Goal: Communication & Community: Answer question/provide support

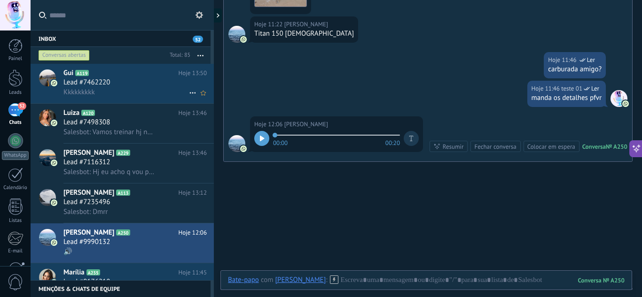
click at [54, 90] on div at bounding box center [47, 83] width 33 height 39
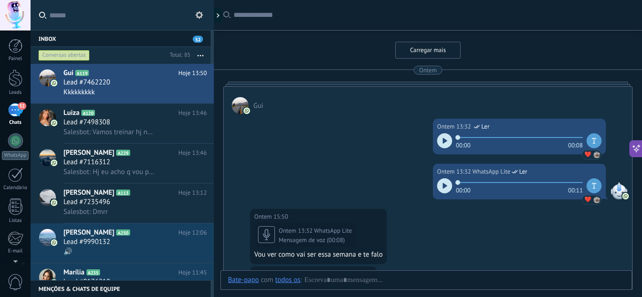
scroll to position [912, 0]
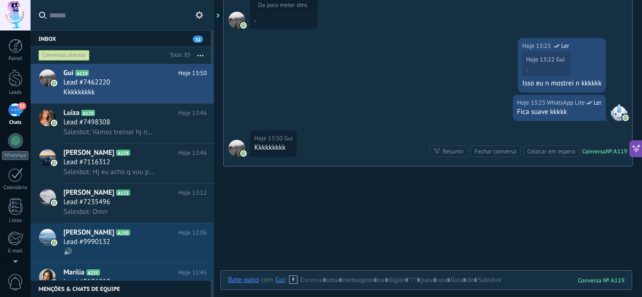
click at [238, 19] on div at bounding box center [236, 20] width 17 height 17
click at [238, 151] on div at bounding box center [236, 148] width 17 height 17
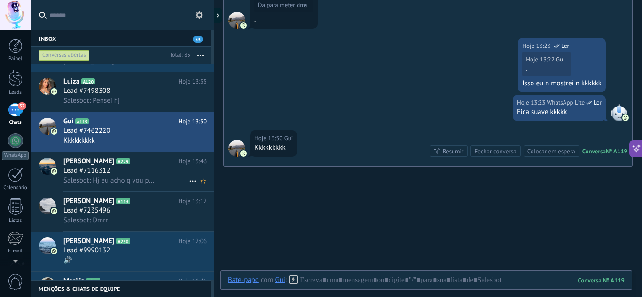
scroll to position [32, 0]
click at [127, 212] on div "Lead #7235496" at bounding box center [134, 210] width 143 height 9
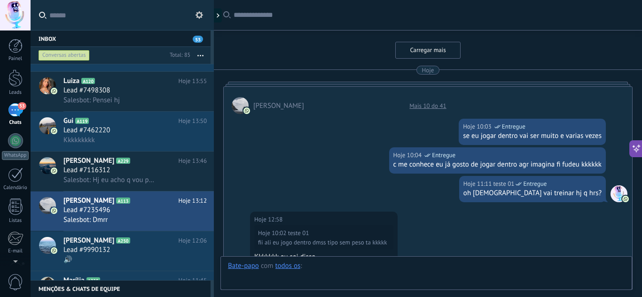
click at [411, 264] on div at bounding box center [426, 276] width 396 height 28
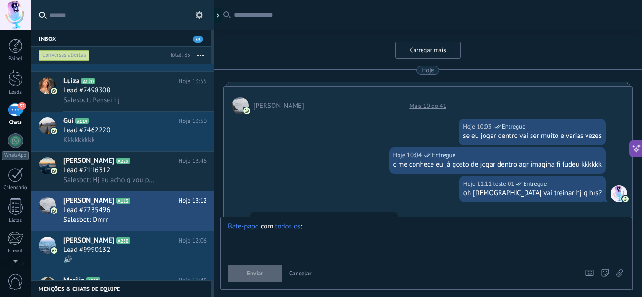
scroll to position [452, 0]
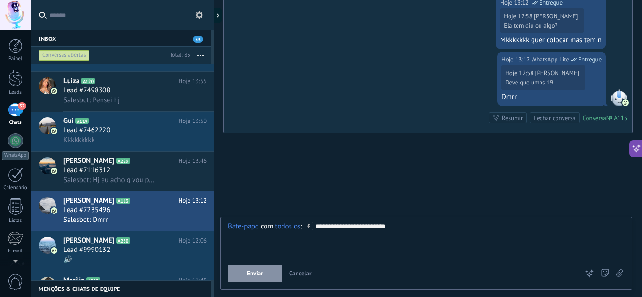
click at [270, 273] on button "Enviar" at bounding box center [255, 274] width 54 height 18
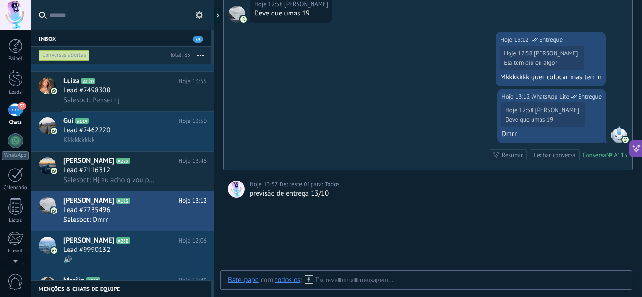
scroll to position [852, 0]
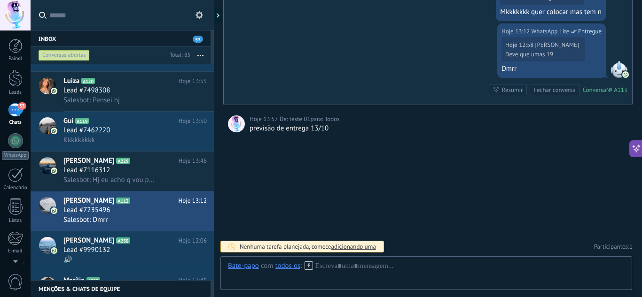
click at [261, 129] on div "previsão de entrega 13/10" at bounding box center [438, 128] width 378 height 9
click at [336, 131] on div "previsão de entrega 13/10" at bounding box center [438, 128] width 378 height 9
drag, startPoint x: 334, startPoint y: 129, endPoint x: 247, endPoint y: 136, distance: 87.7
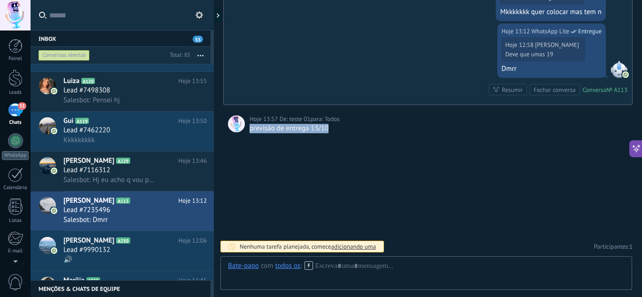
copy div "previsão de entrega 13/10"
click at [295, 268] on div "todos os" at bounding box center [287, 266] width 25 height 8
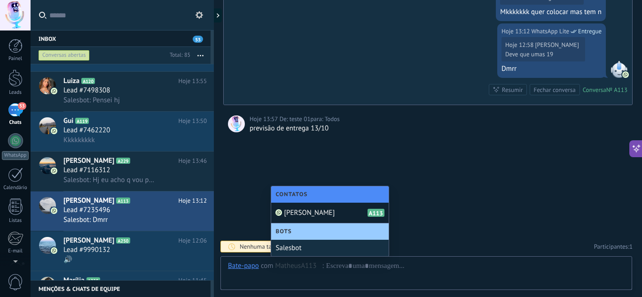
click at [312, 216] on div "Matheus A113" at bounding box center [329, 213] width 117 height 21
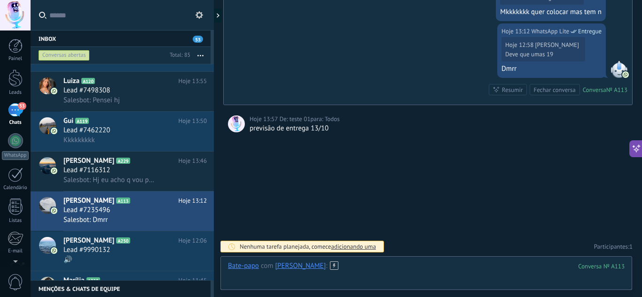
click at [349, 262] on div at bounding box center [426, 276] width 396 height 28
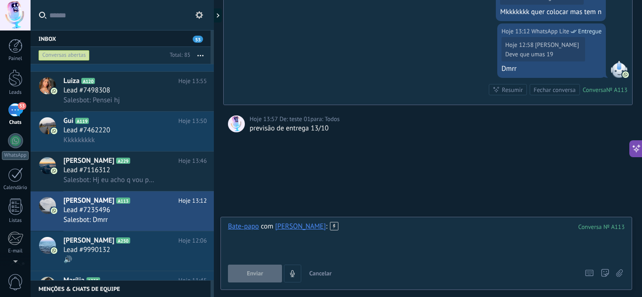
paste div
click at [267, 262] on div "**********" at bounding box center [426, 252] width 396 height 61
click at [262, 272] on span "Enviar" at bounding box center [255, 274] width 16 height 7
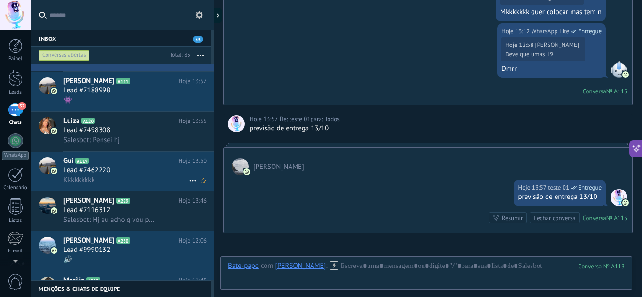
scroll to position [0, 0]
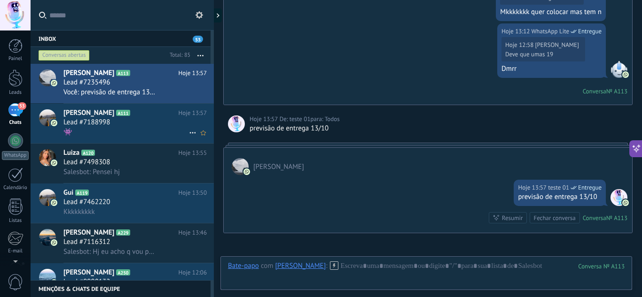
click at [147, 132] on div "👾" at bounding box center [134, 132] width 143 height 10
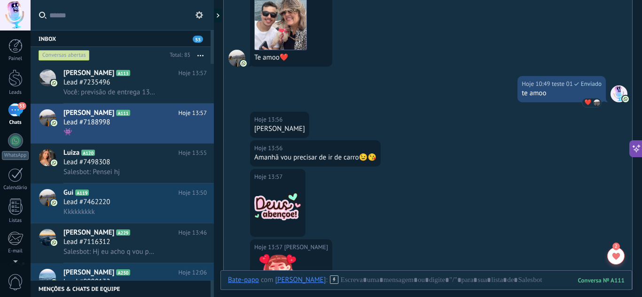
scroll to position [1456, 0]
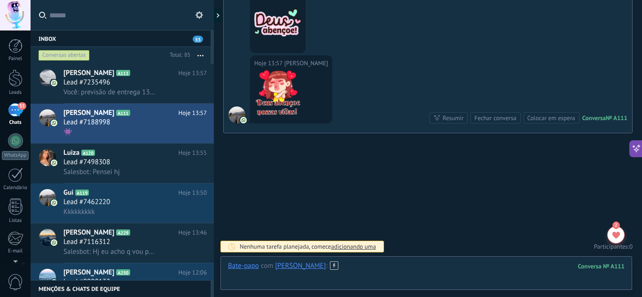
click at [379, 273] on div at bounding box center [426, 276] width 396 height 28
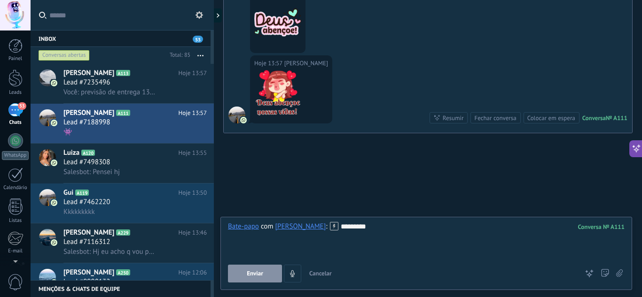
click at [259, 279] on button "Enviar" at bounding box center [255, 274] width 54 height 18
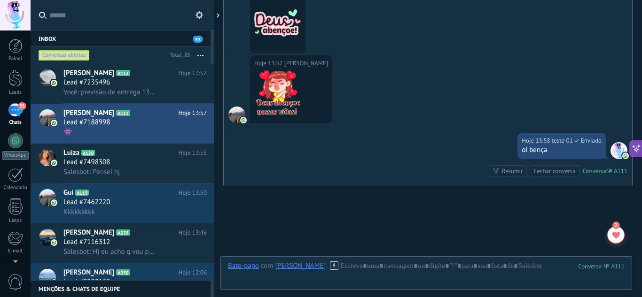
scroll to position [1509, 0]
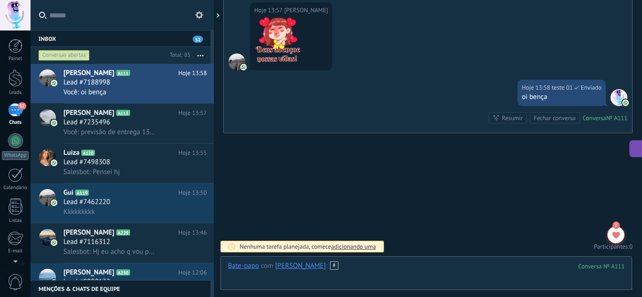
click at [354, 264] on div at bounding box center [426, 276] width 396 height 28
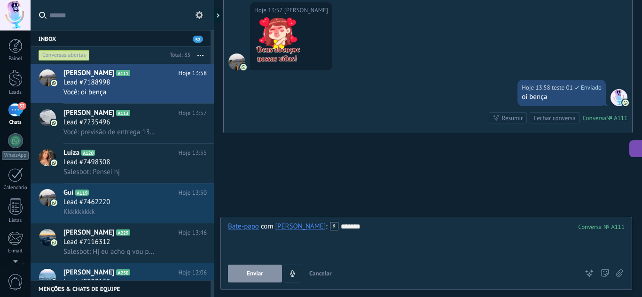
click at [247, 278] on button "Enviar" at bounding box center [255, 274] width 54 height 18
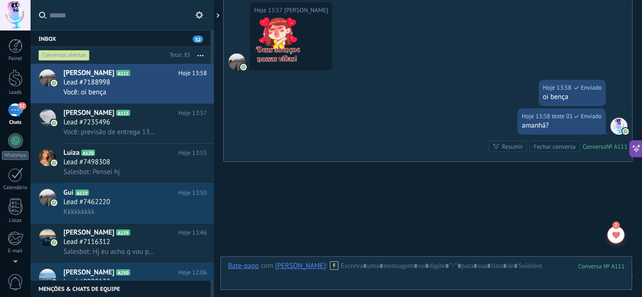
scroll to position [1538, 0]
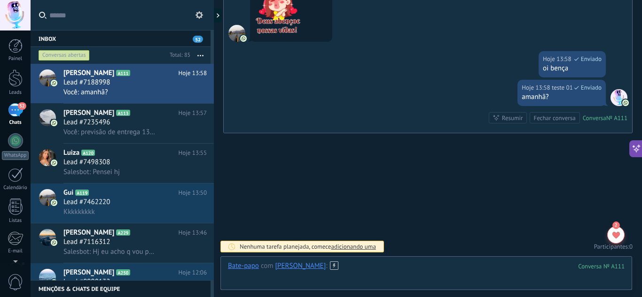
click at [403, 269] on div at bounding box center [426, 276] width 396 height 28
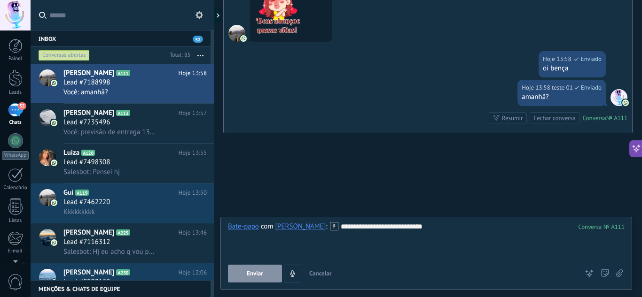
click at [264, 270] on button "Enviar" at bounding box center [255, 274] width 54 height 18
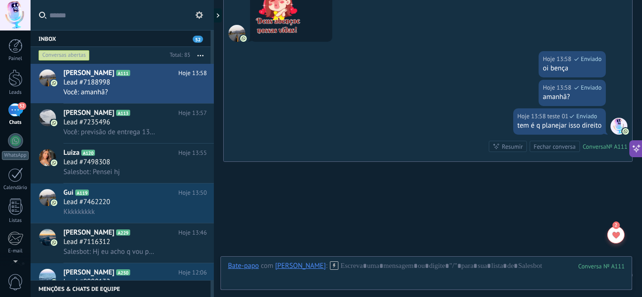
scroll to position [1566, 0]
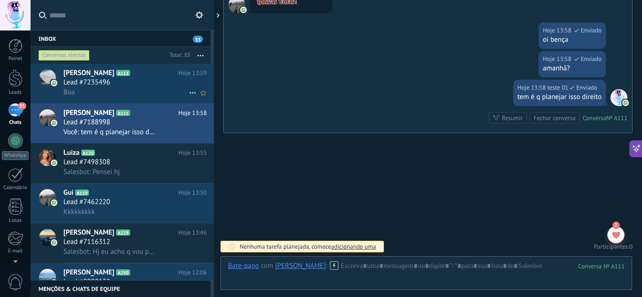
click at [112, 93] on div "Boa" at bounding box center [134, 92] width 143 height 10
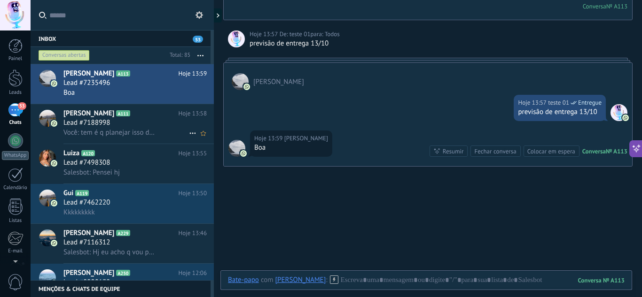
scroll to position [53, 0]
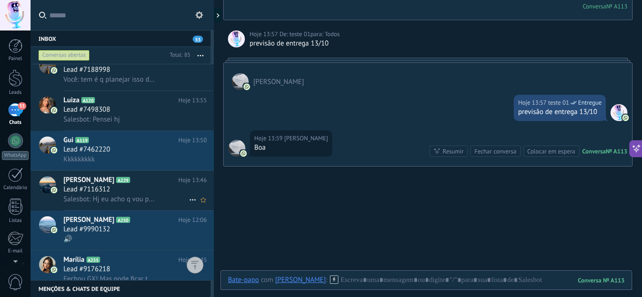
click at [155, 183] on h2 "Bruna Franco A229" at bounding box center [120, 180] width 115 height 9
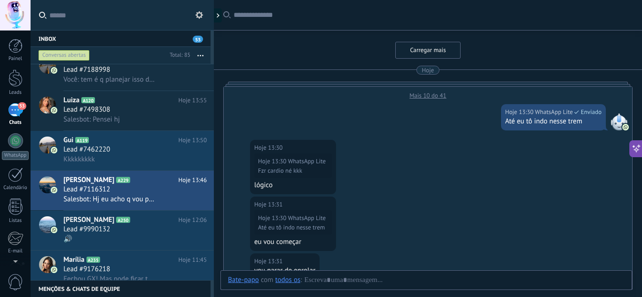
scroll to position [362, 0]
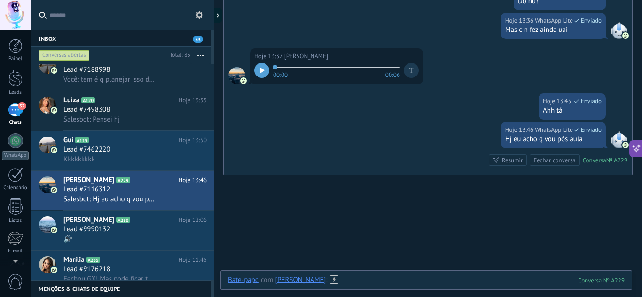
click at [378, 280] on div at bounding box center [426, 290] width 396 height 28
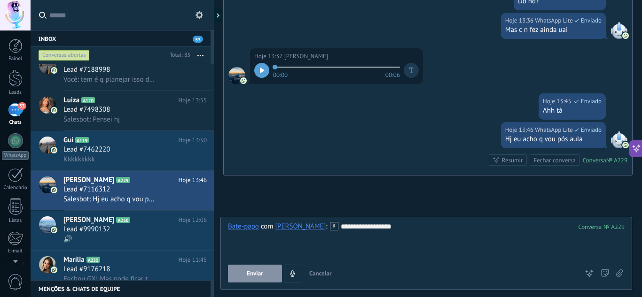
click at [250, 276] on span "Enviar" at bounding box center [255, 274] width 16 height 7
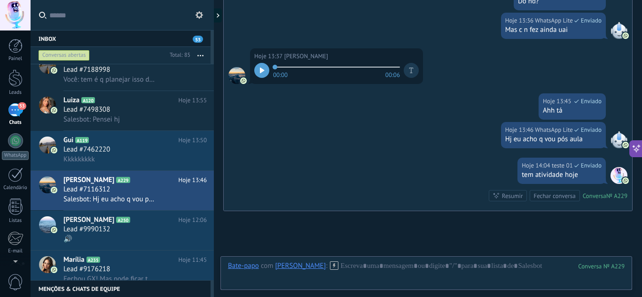
scroll to position [440, 0]
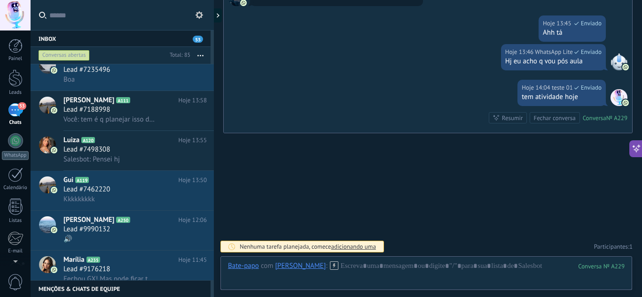
click at [363, 261] on div "Bate-papo E-mail Nota Tarefa Bate-papo com Bruna Franco : 229 Enviar Cancelar R…" at bounding box center [426, 273] width 412 height 34
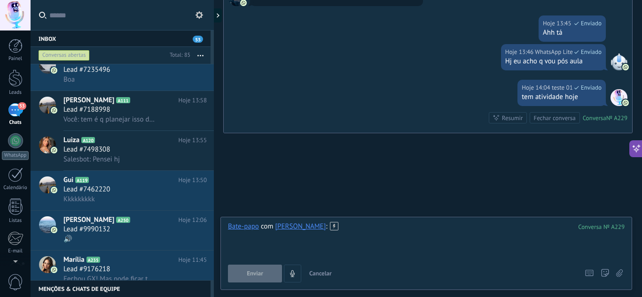
click at [347, 227] on div at bounding box center [426, 240] width 396 height 36
click at [272, 280] on button "Enviar" at bounding box center [255, 274] width 54 height 18
click at [272, 280] on div "Enviar Cancelar Rastrear cliques em links ? Reduzir links longos e rastrear cli…" at bounding box center [403, 274] width 350 height 18
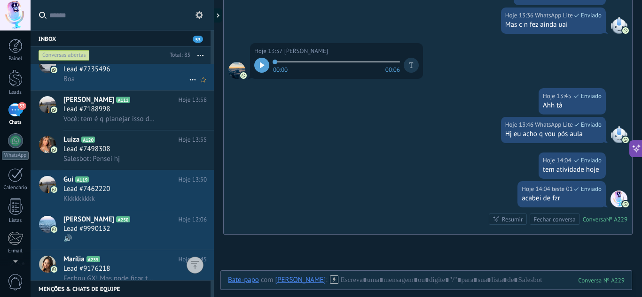
scroll to position [0, 0]
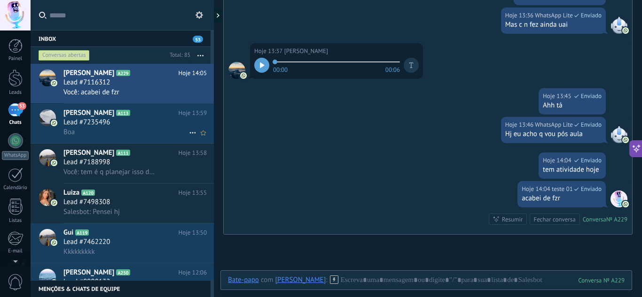
click at [113, 118] on h3 "Lead #7235496" at bounding box center [88, 122] width 51 height 9
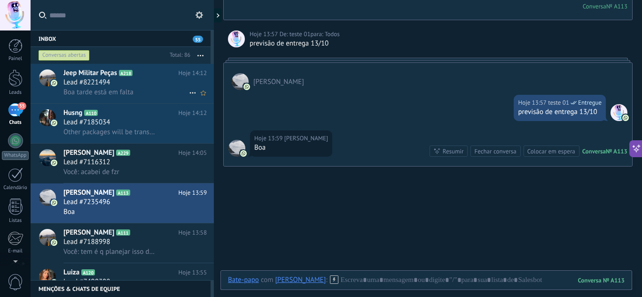
click at [153, 74] on h2 "Jeep Militar Peças A218" at bounding box center [120, 73] width 115 height 9
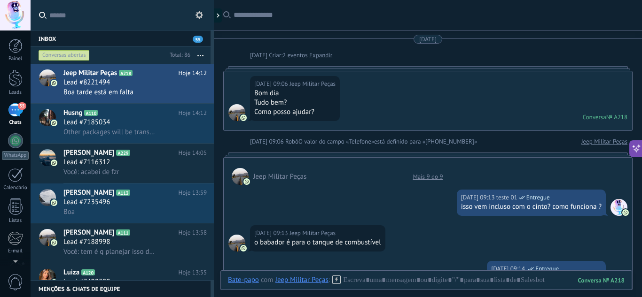
scroll to position [474, 0]
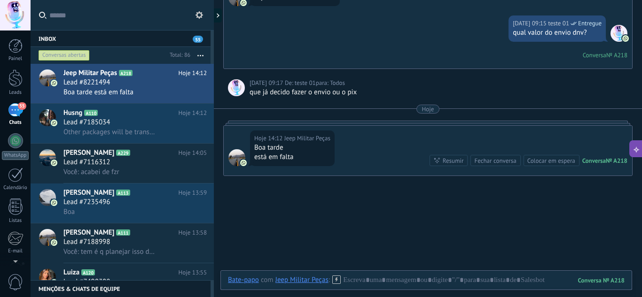
click at [340, 150] on div "Hoje 14:12 Jeep Militar Peças Boa tarde está em falta Conversa № A218 Conversa …" at bounding box center [428, 151] width 408 height 50
click at [360, 276] on div at bounding box center [426, 290] width 396 height 28
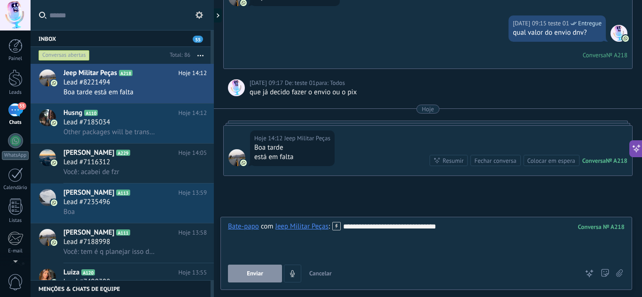
click at [258, 271] on span "Enviar" at bounding box center [255, 274] width 16 height 7
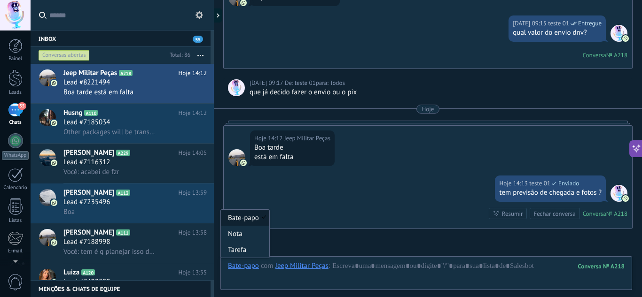
scroll to position [570, 0]
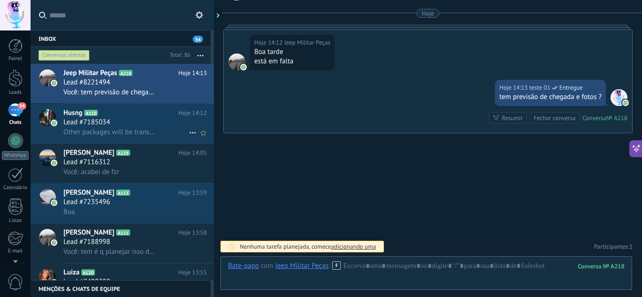
click at [135, 133] on span "Other packages will be transported normally" at bounding box center [109, 132] width 92 height 9
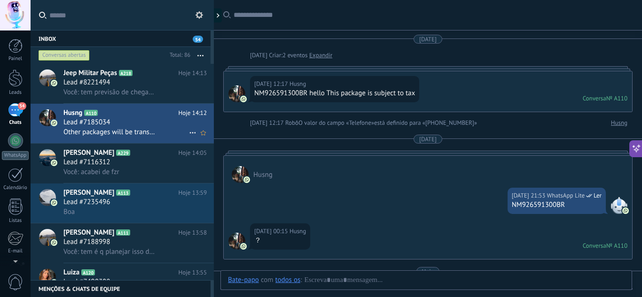
scroll to position [298, 0]
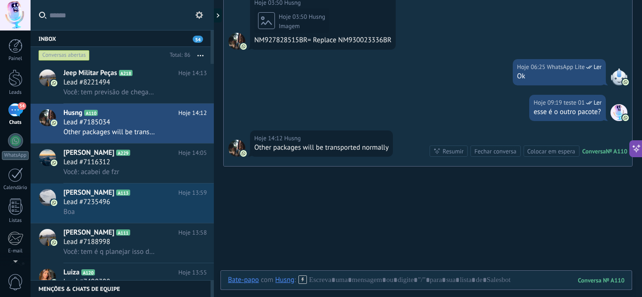
drag, startPoint x: 256, startPoint y: 148, endPoint x: 388, endPoint y: 148, distance: 131.1
click at [388, 148] on div "Other packages will be transported normally" at bounding box center [321, 147] width 134 height 9
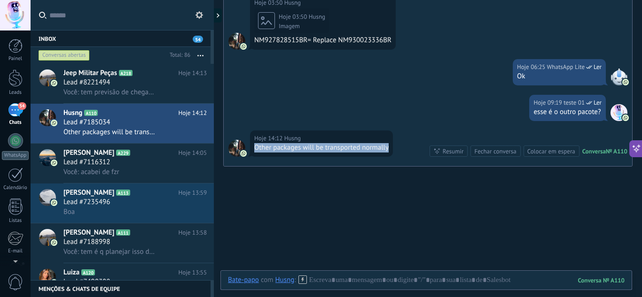
drag, startPoint x: 388, startPoint y: 148, endPoint x: 254, endPoint y: 157, distance: 134.2
click at [254, 157] on div "Hoje 14:12 Husng Other packages will be transported normally Conversa № A110 Co…" at bounding box center [428, 149] width 408 height 36
copy div "Other packages will be transported normally"
click at [350, 281] on div at bounding box center [426, 290] width 396 height 28
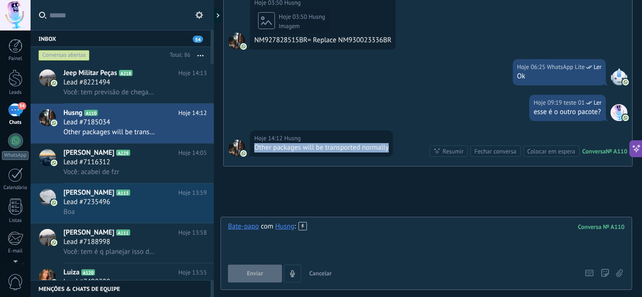
click at [340, 231] on div at bounding box center [426, 240] width 396 height 36
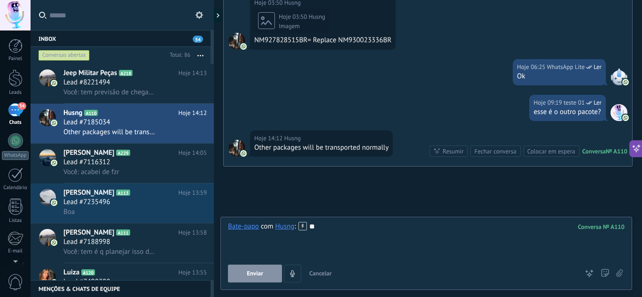
click at [261, 280] on button "Enviar" at bounding box center [255, 274] width 54 height 18
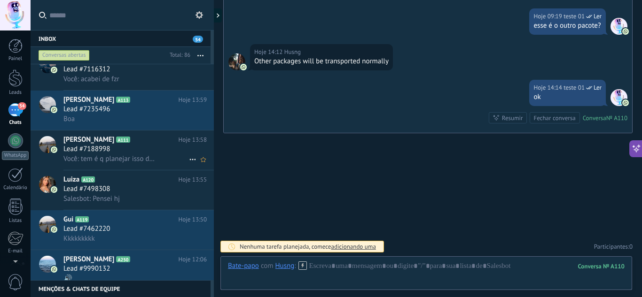
scroll to position [0, 0]
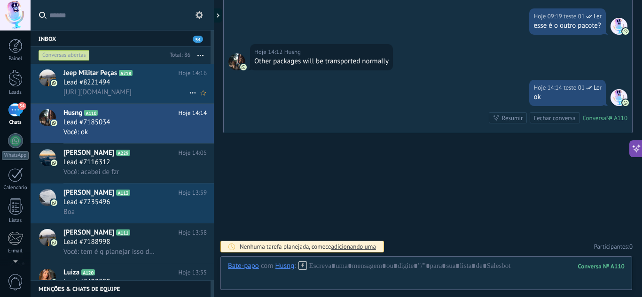
click at [161, 76] on h2 "Jeep Militar Peças A218" at bounding box center [120, 73] width 115 height 9
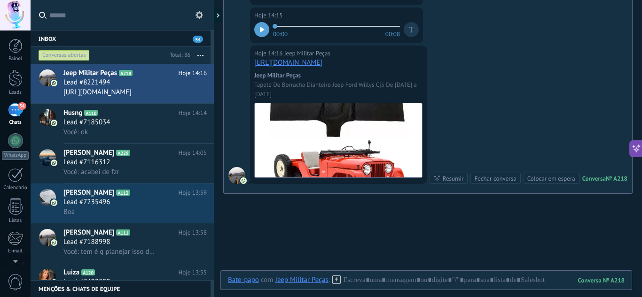
scroll to position [726, 0]
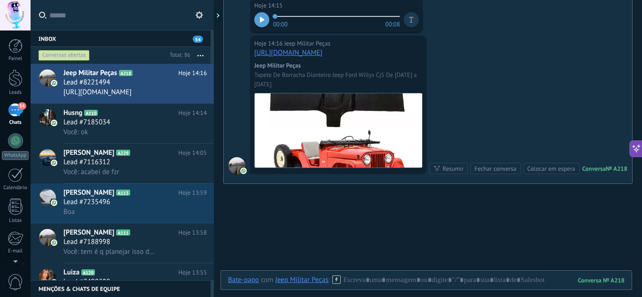
click at [322, 50] on link "[URL][DOMAIN_NAME]" at bounding box center [288, 52] width 68 height 9
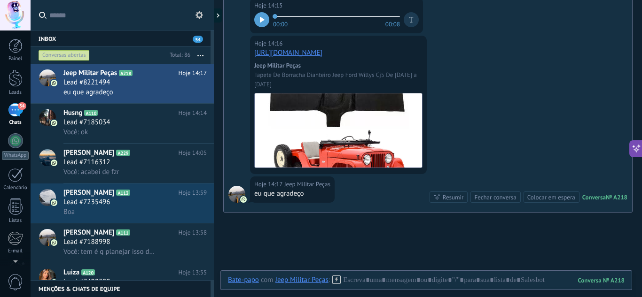
scroll to position [757, 0]
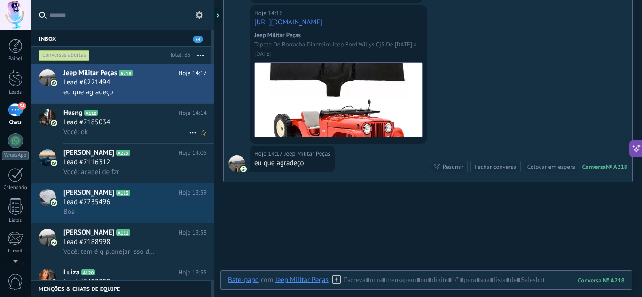
click at [147, 125] on div "Lead #7185034" at bounding box center [134, 122] width 143 height 9
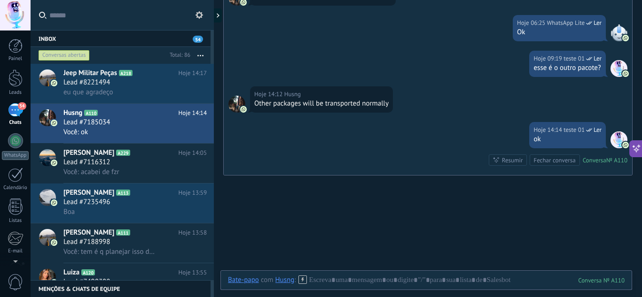
click at [197, 41] on span "54" at bounding box center [198, 39] width 10 height 7
click at [162, 84] on div "Lead #8221494" at bounding box center [134, 82] width 143 height 9
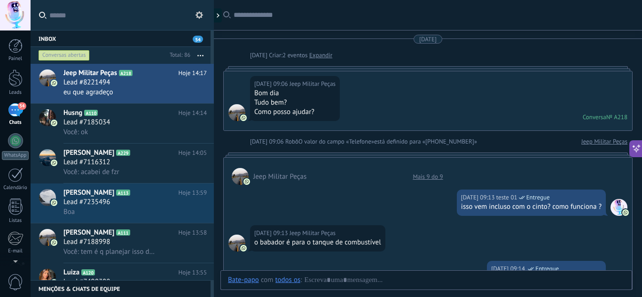
scroll to position [669, 0]
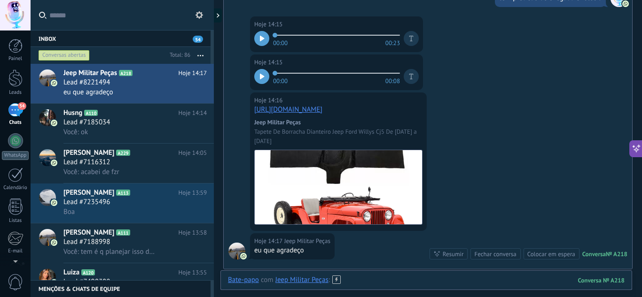
click at [391, 282] on div at bounding box center [426, 290] width 396 height 28
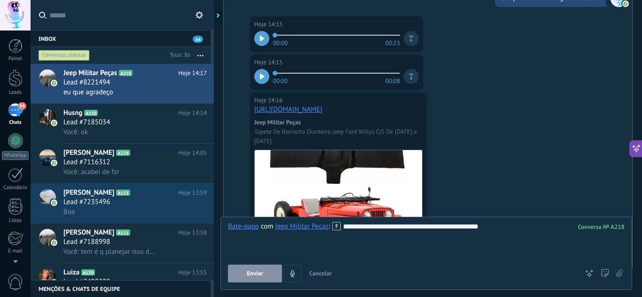
click at [256, 276] on span "Enviar" at bounding box center [255, 274] width 16 height 7
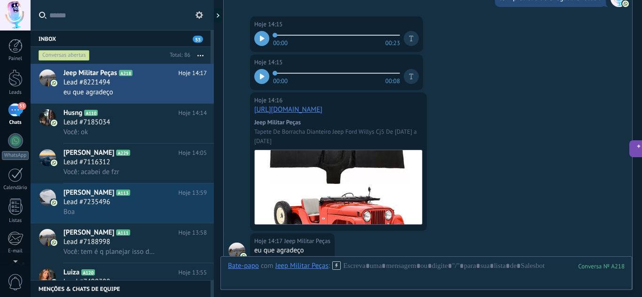
scroll to position [868, 0]
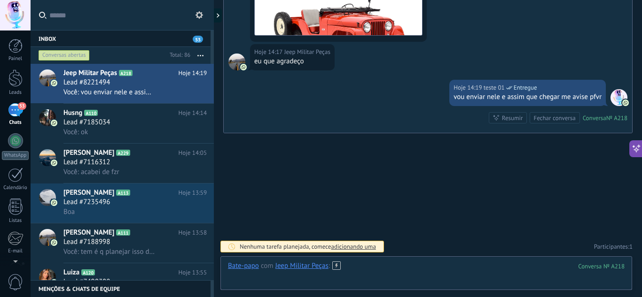
click at [417, 270] on div at bounding box center [426, 276] width 396 height 28
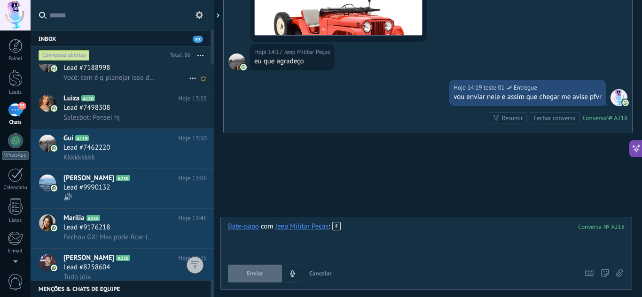
scroll to position [175, 0]
click at [157, 158] on div "Kkkkkkkkk" at bounding box center [134, 157] width 143 height 10
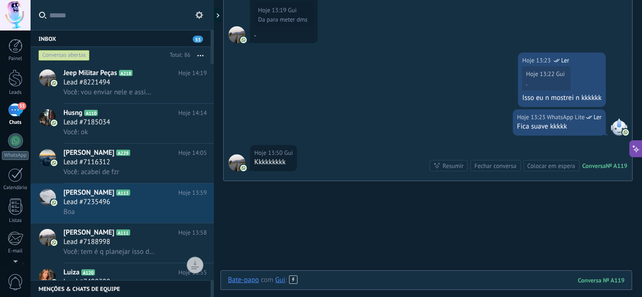
click at [359, 280] on div at bounding box center [426, 290] width 396 height 28
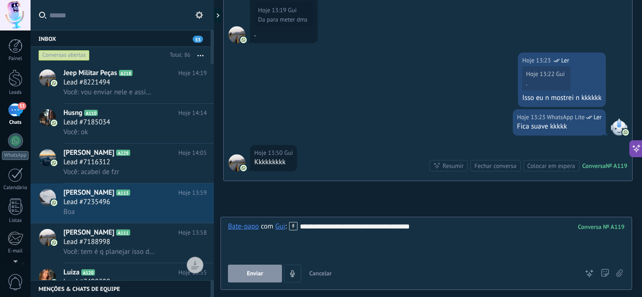
click at [255, 271] on span "Enviar" at bounding box center [255, 274] width 16 height 7
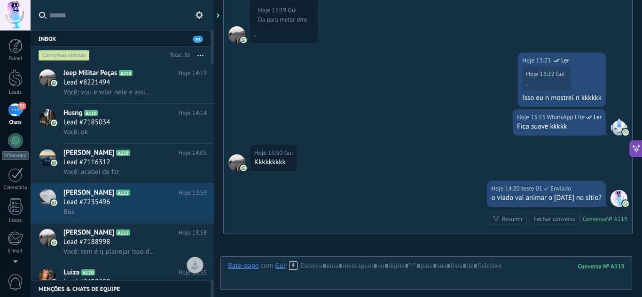
scroll to position [998, 0]
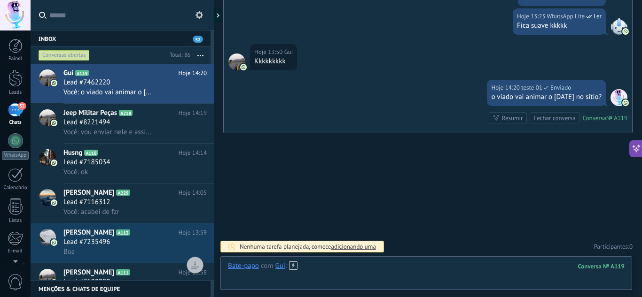
click at [397, 262] on div at bounding box center [426, 276] width 396 height 28
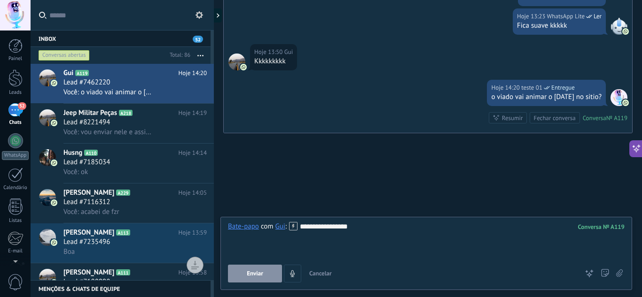
click at [271, 274] on button "Enviar" at bounding box center [255, 274] width 54 height 18
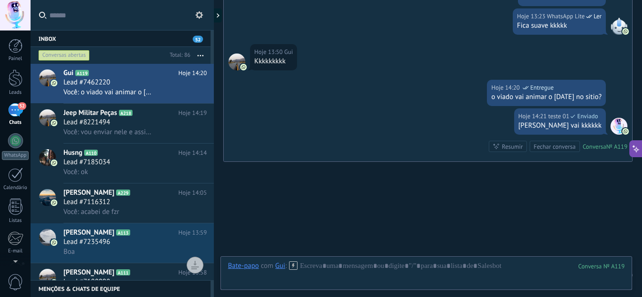
scroll to position [1027, 0]
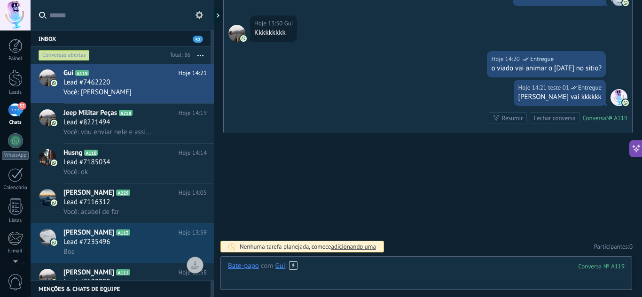
click at [359, 266] on div at bounding box center [426, 276] width 396 height 28
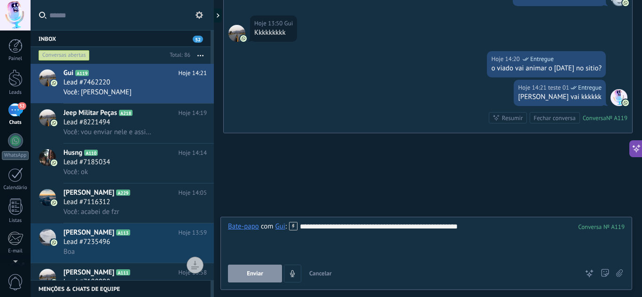
click at [269, 274] on button "Enviar" at bounding box center [255, 274] width 54 height 18
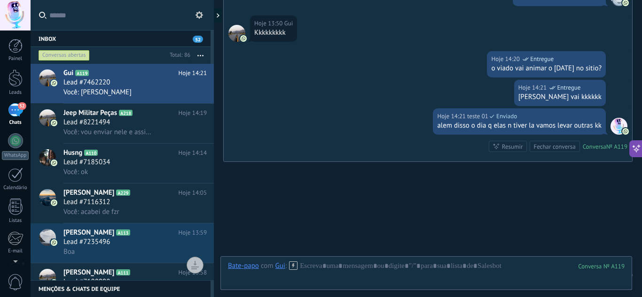
scroll to position [1056, 0]
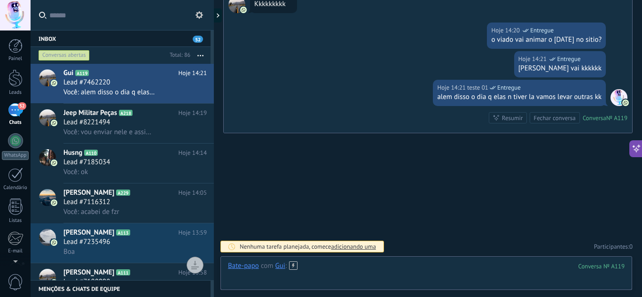
click at [382, 267] on div at bounding box center [426, 276] width 396 height 28
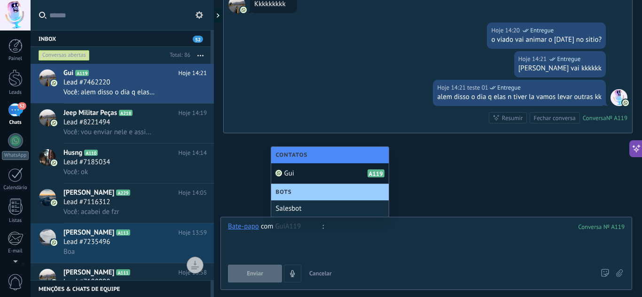
click at [356, 179] on div "Gui A119" at bounding box center [329, 173] width 117 height 21
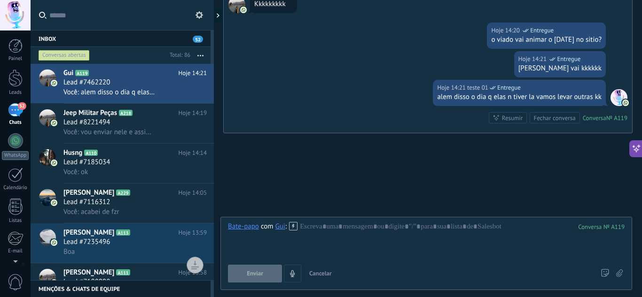
click at [337, 119] on div "Hoje 14:21 teste 01 Entregue alem disso o dia q elas n tiver la vamos levar out…" at bounding box center [428, 106] width 408 height 53
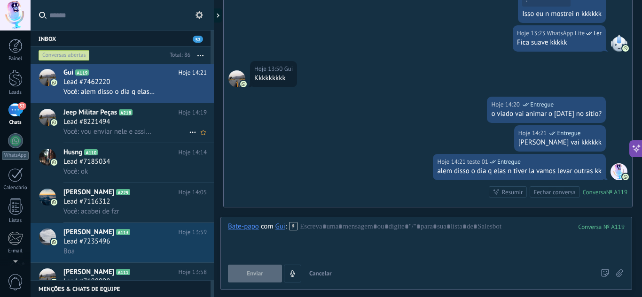
scroll to position [0, 0]
click at [108, 137] on h3 "Você: vou enviar nele e assim que chegar me avise pfvr" at bounding box center [111, 132] width 96 height 9
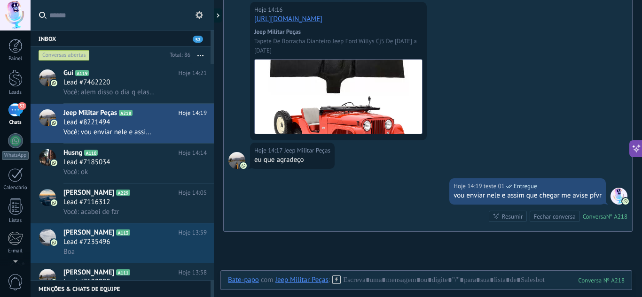
scroll to position [734, 0]
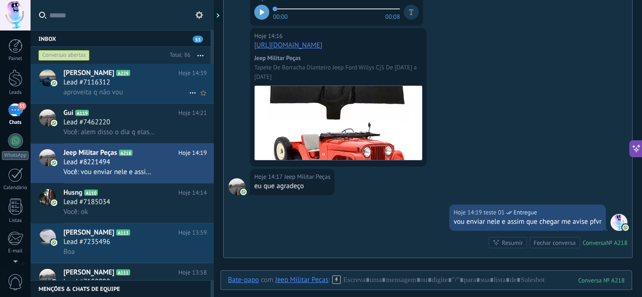
click at [148, 92] on div "aproveita q não vou" at bounding box center [134, 92] width 143 height 10
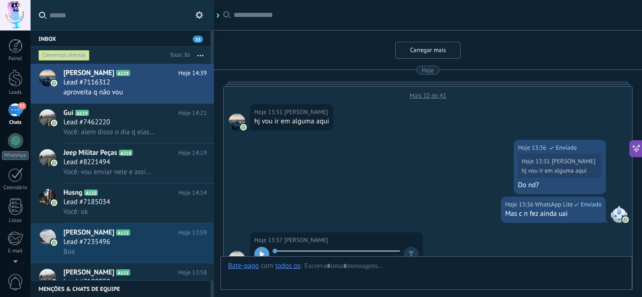
scroll to position [366, 0]
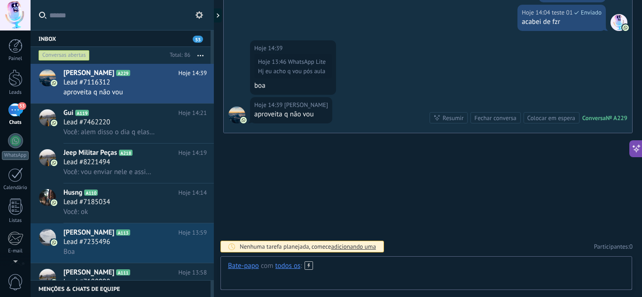
click at [403, 263] on div at bounding box center [426, 276] width 396 height 28
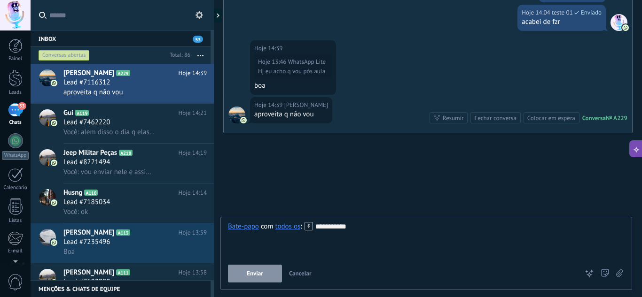
click at [262, 271] on span "Enviar" at bounding box center [255, 274] width 16 height 7
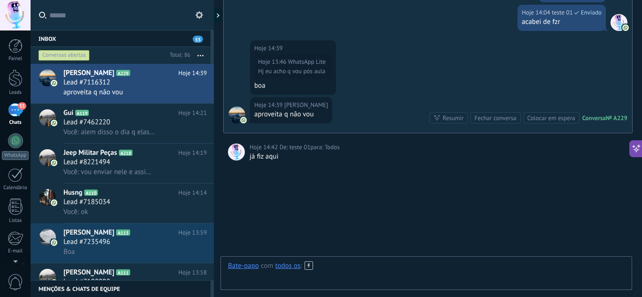
click at [348, 267] on div at bounding box center [426, 276] width 396 height 28
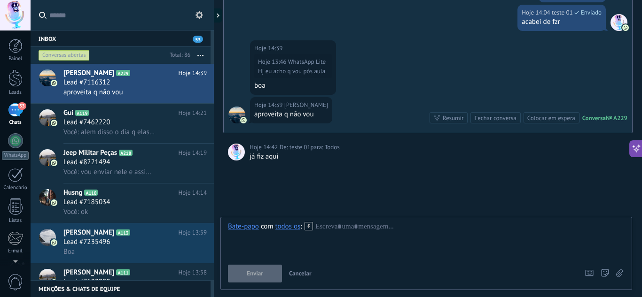
click at [297, 229] on div "todos os" at bounding box center [287, 226] width 25 height 8
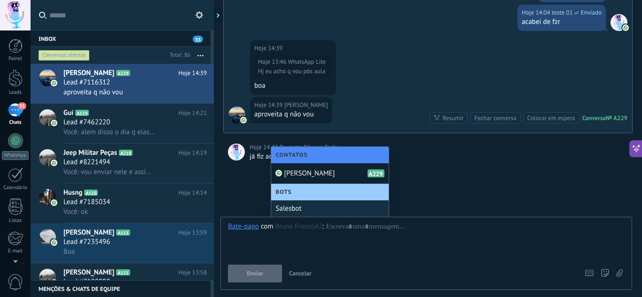
click at [307, 181] on div "Bruna Franco A229" at bounding box center [329, 173] width 117 height 21
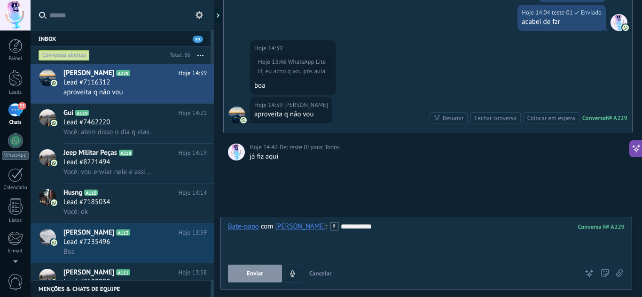
click at [251, 279] on button "Enviar" at bounding box center [255, 274] width 54 height 18
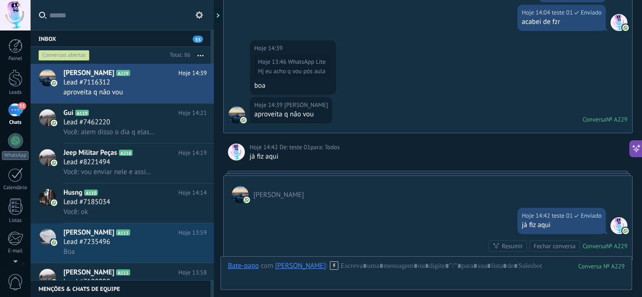
scroll to position [394, 0]
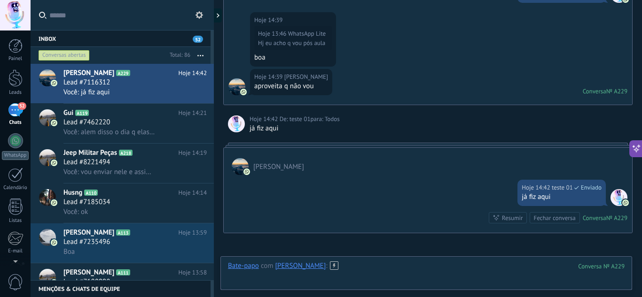
click at [362, 268] on div at bounding box center [426, 276] width 396 height 28
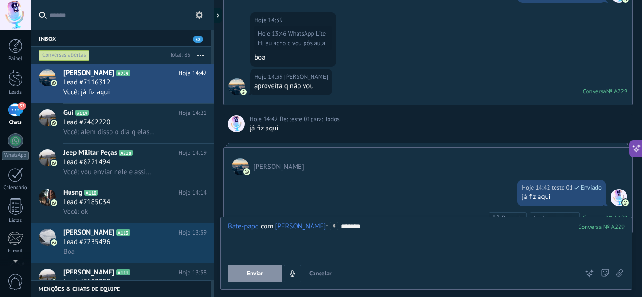
click at [252, 278] on button "Enviar" at bounding box center [255, 274] width 54 height 18
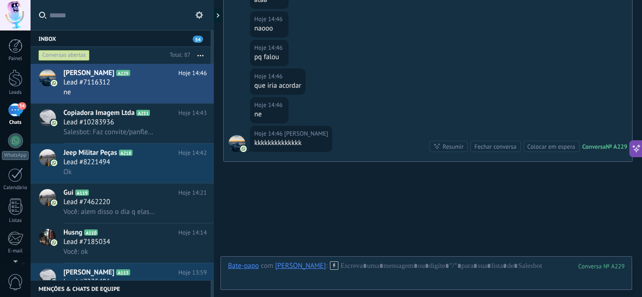
scroll to position [1612, 0]
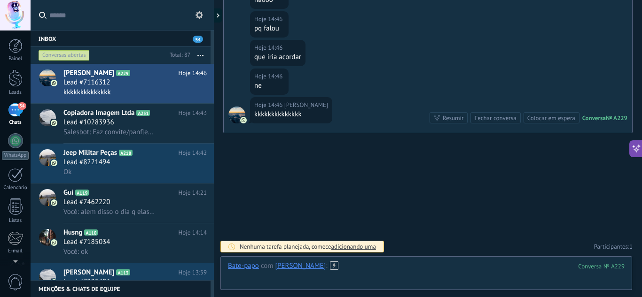
click at [360, 266] on div at bounding box center [426, 276] width 396 height 28
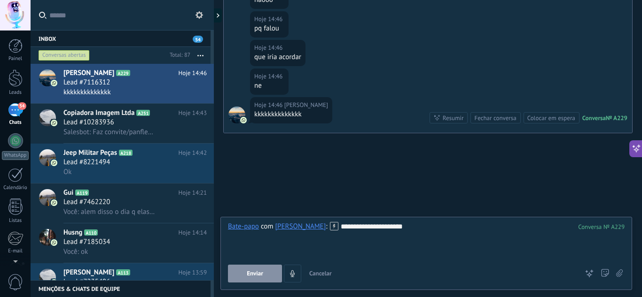
click at [255, 272] on span "Enviar" at bounding box center [255, 274] width 16 height 7
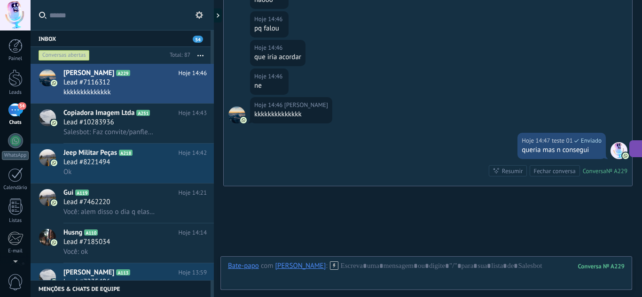
scroll to position [1665, 0]
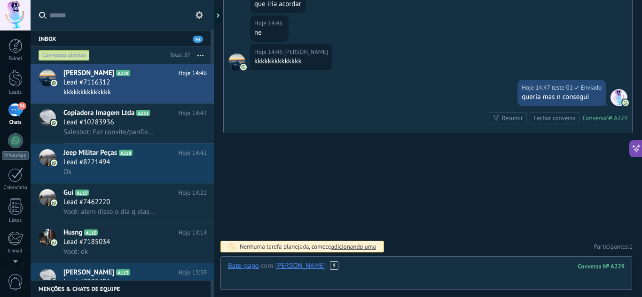
click at [389, 269] on div at bounding box center [426, 276] width 396 height 28
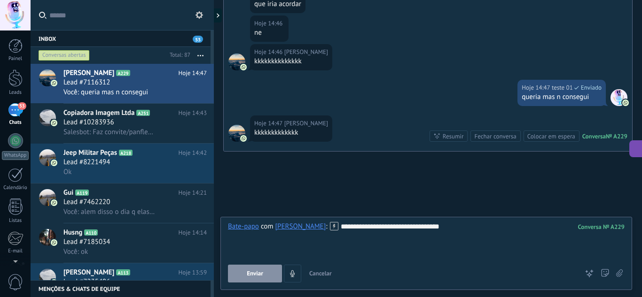
scroll to position [1684, 0]
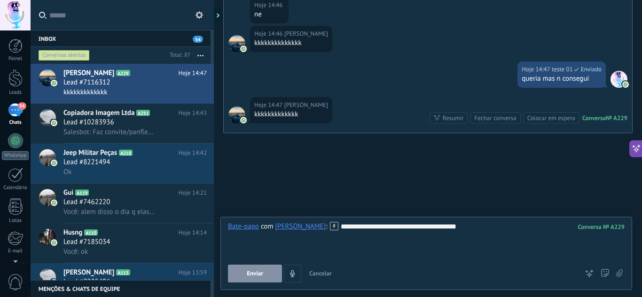
click at [266, 272] on button "Enviar" at bounding box center [255, 274] width 54 height 18
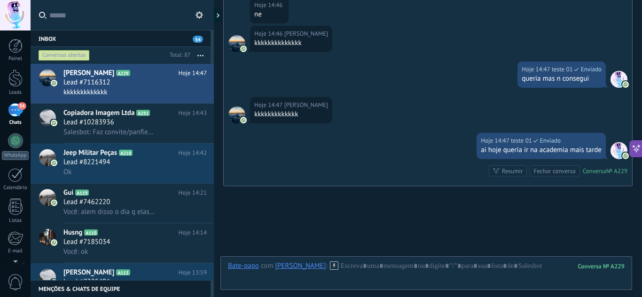
scroll to position [1737, 0]
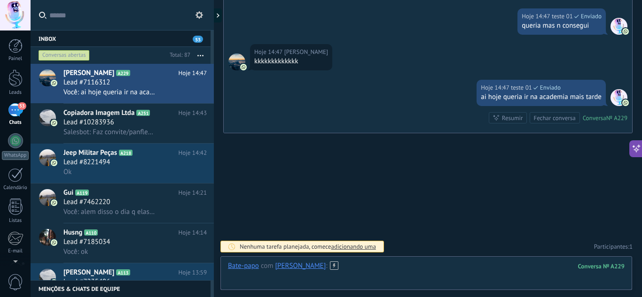
click at [378, 265] on div at bounding box center [426, 276] width 396 height 28
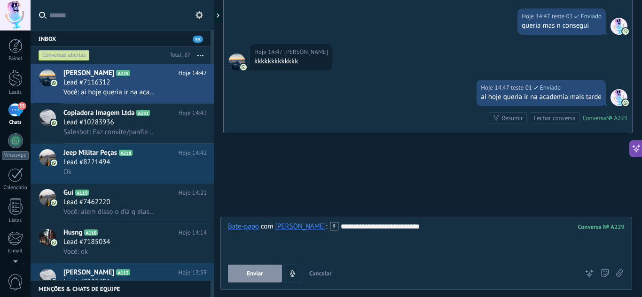
click at [253, 271] on span "Enviar" at bounding box center [255, 274] width 16 height 7
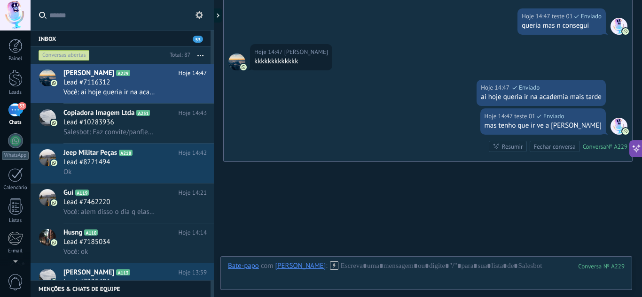
scroll to position [1765, 0]
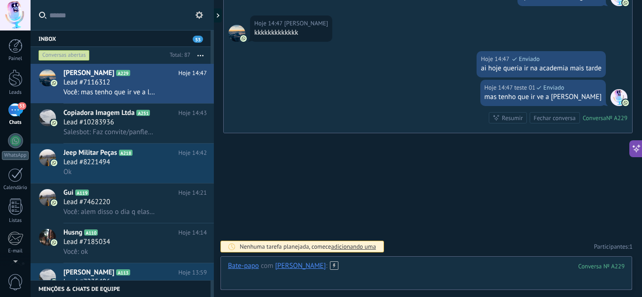
click at [388, 267] on div at bounding box center [426, 276] width 396 height 28
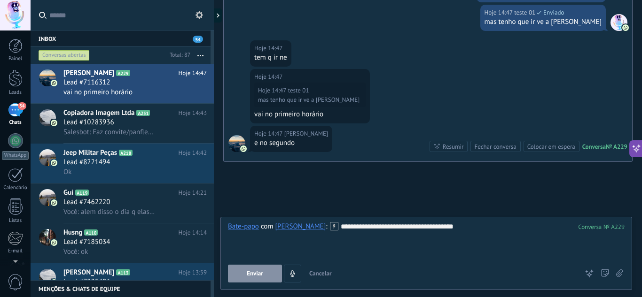
scroll to position [1869, 0]
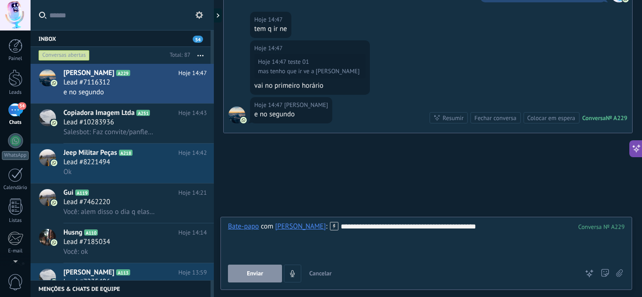
click at [254, 273] on span "Enviar" at bounding box center [255, 274] width 16 height 7
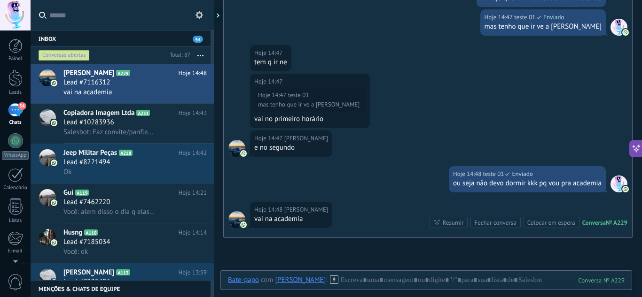
scroll to position [1834, 0]
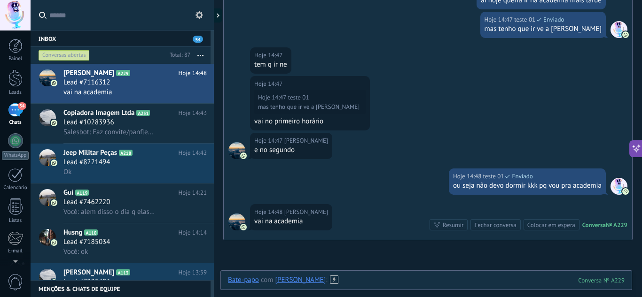
click at [387, 282] on div at bounding box center [426, 290] width 396 height 28
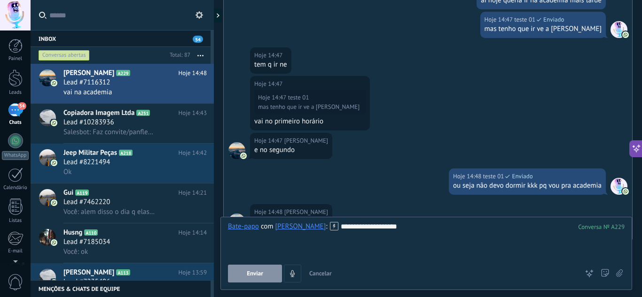
click at [252, 271] on span "Enviar" at bounding box center [255, 274] width 16 height 7
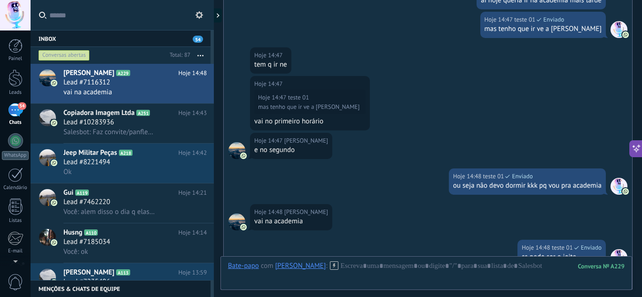
scroll to position [1994, 0]
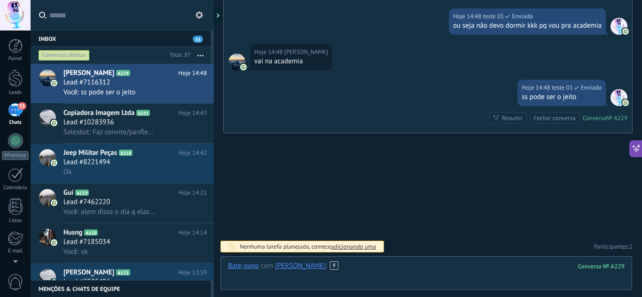
click at [381, 269] on div at bounding box center [426, 276] width 396 height 28
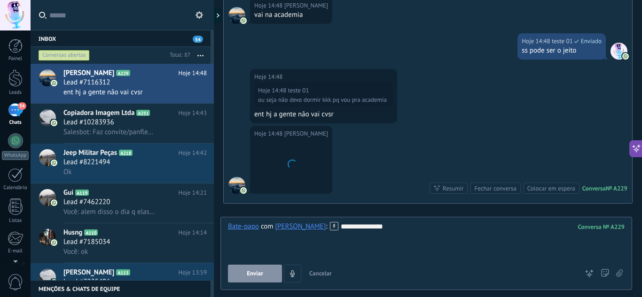
scroll to position [2111, 0]
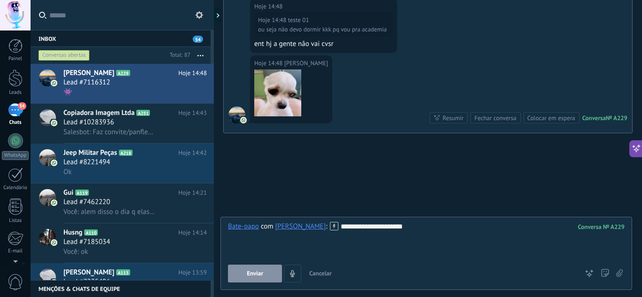
click at [262, 273] on span "Enviar" at bounding box center [255, 274] width 16 height 7
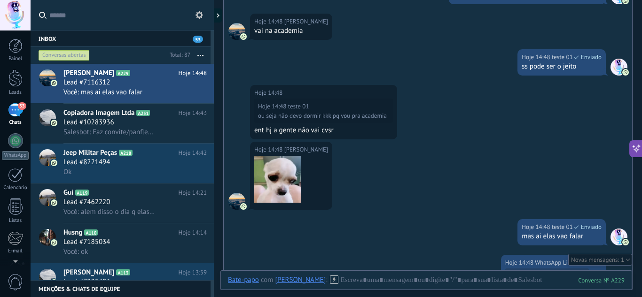
scroll to position [2090, 0]
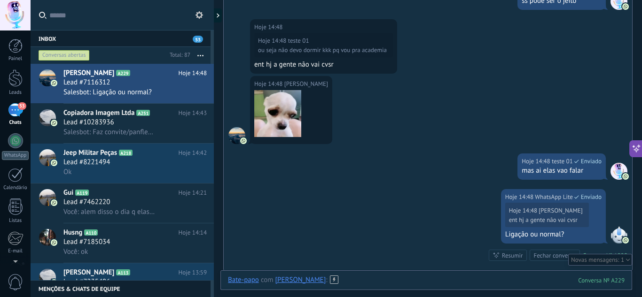
click at [368, 287] on div at bounding box center [426, 290] width 396 height 28
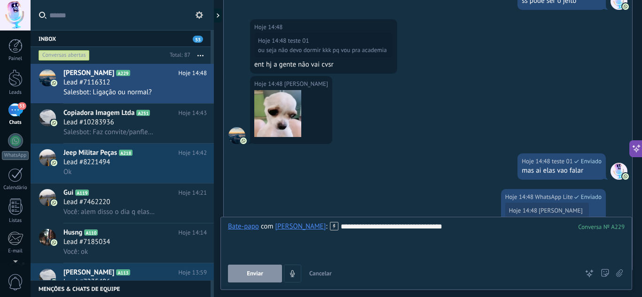
click at [261, 273] on span "Enviar" at bounding box center [255, 274] width 16 height 7
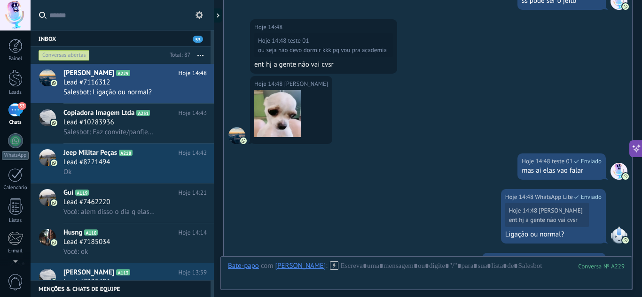
scroll to position [2263, 0]
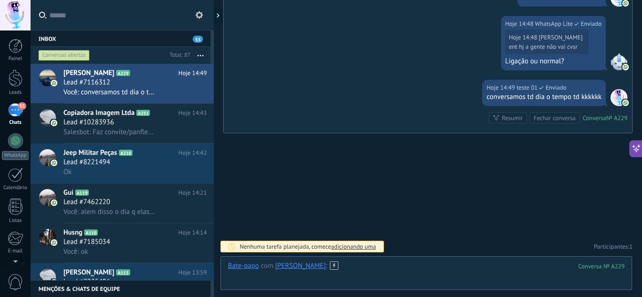
click at [355, 264] on div at bounding box center [426, 276] width 396 height 28
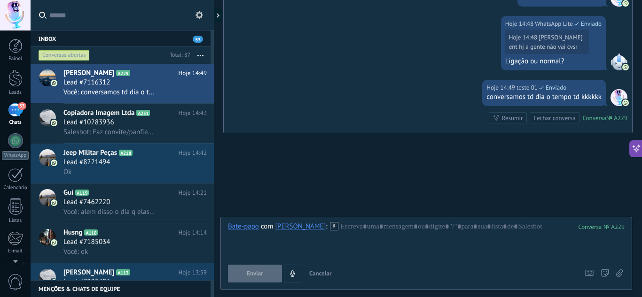
click at [108, 126] on span "Lead #10283936" at bounding box center [88, 122] width 51 height 9
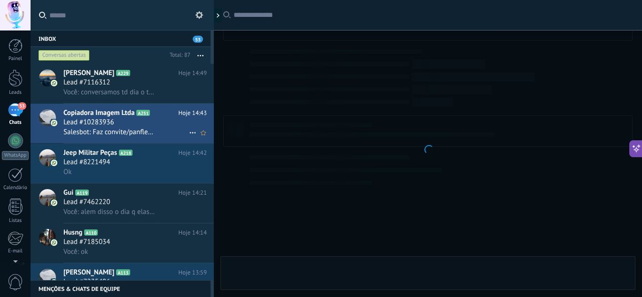
scroll to position [149, 0]
